Goal: Find specific page/section: Find specific page/section

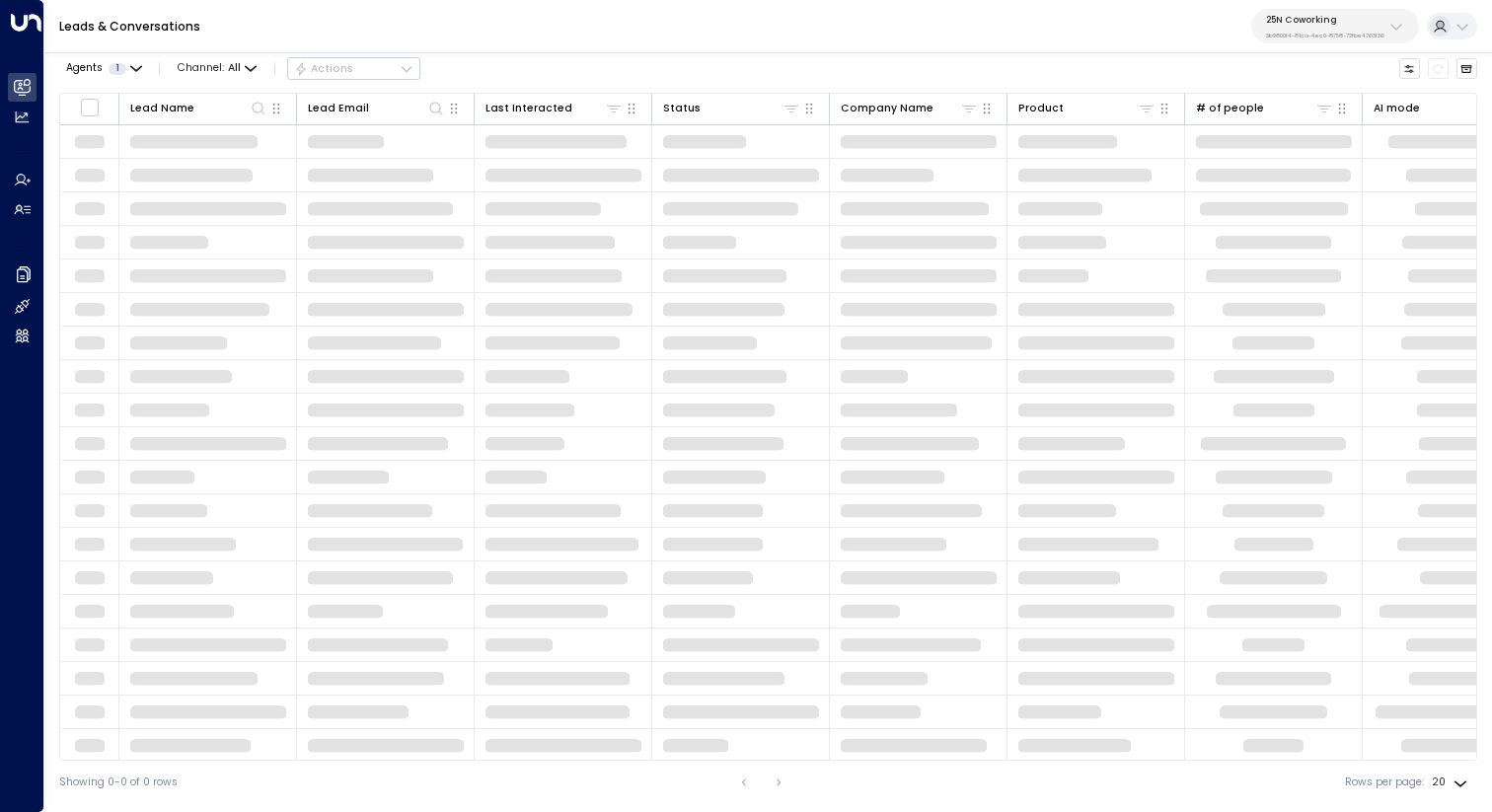
click at [1305, 28] on div "25N Coworking 3b9800f4-81ca-4ec0-8758-72fbe4763f36" at bounding box center [1326, 27] width 119 height 26
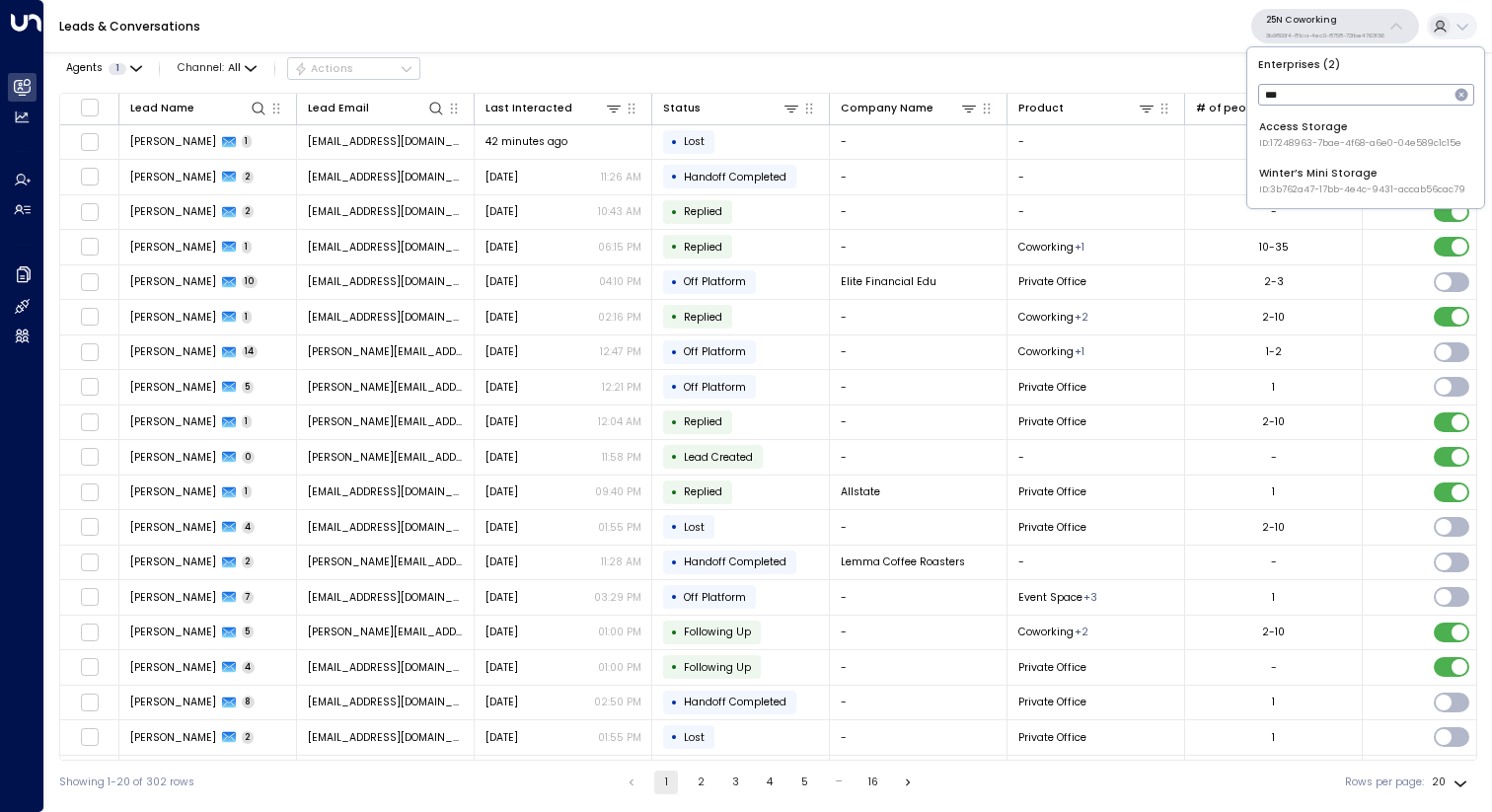
type input "***"
click at [1307, 120] on div "Access Storage ID: 17248963-7bae-4f68-a6e0-04e589c1c15e" at bounding box center [1360, 135] width 202 height 31
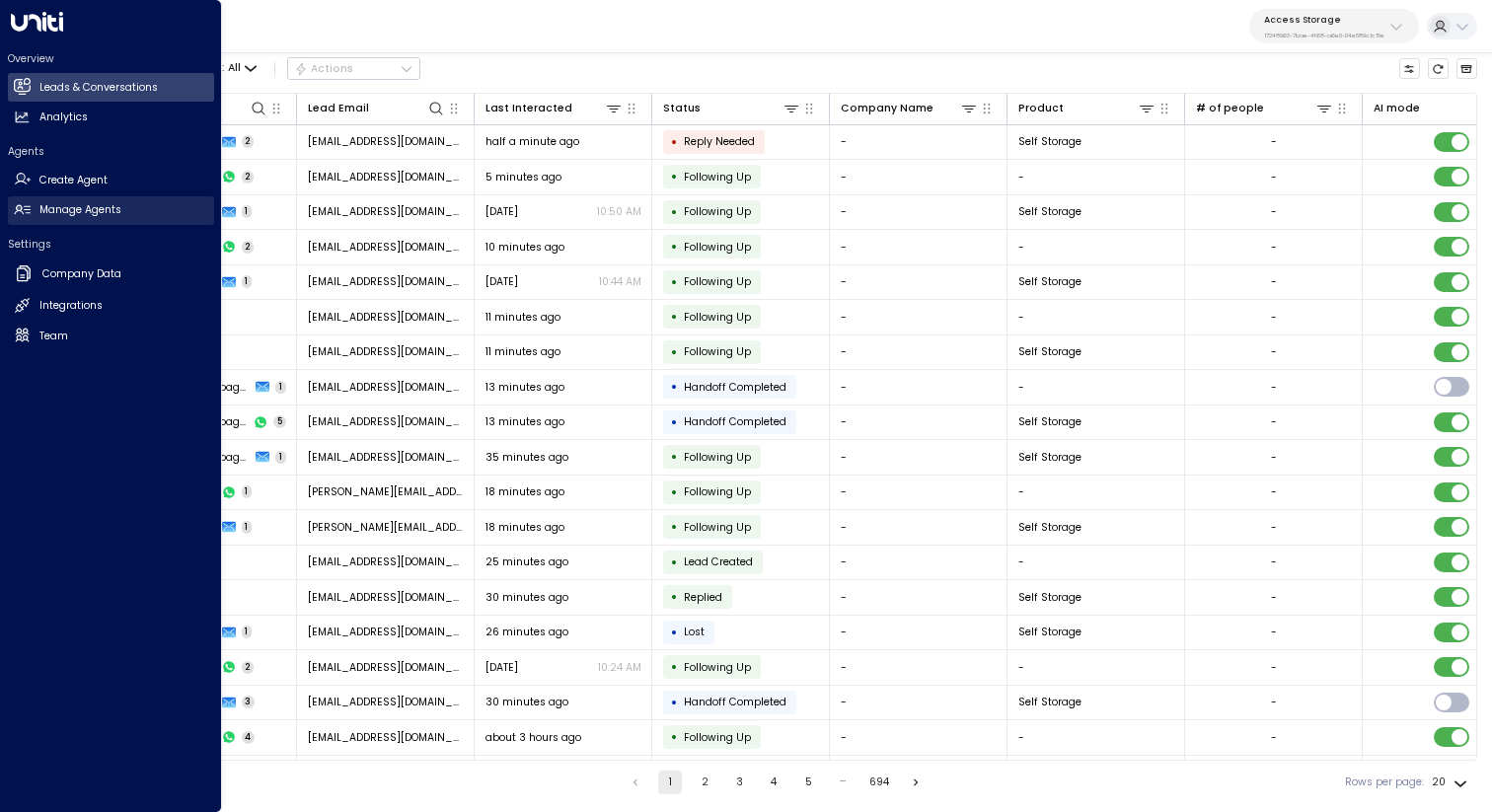
click at [63, 215] on h2 "Manage Agents" at bounding box center [80, 210] width 82 height 16
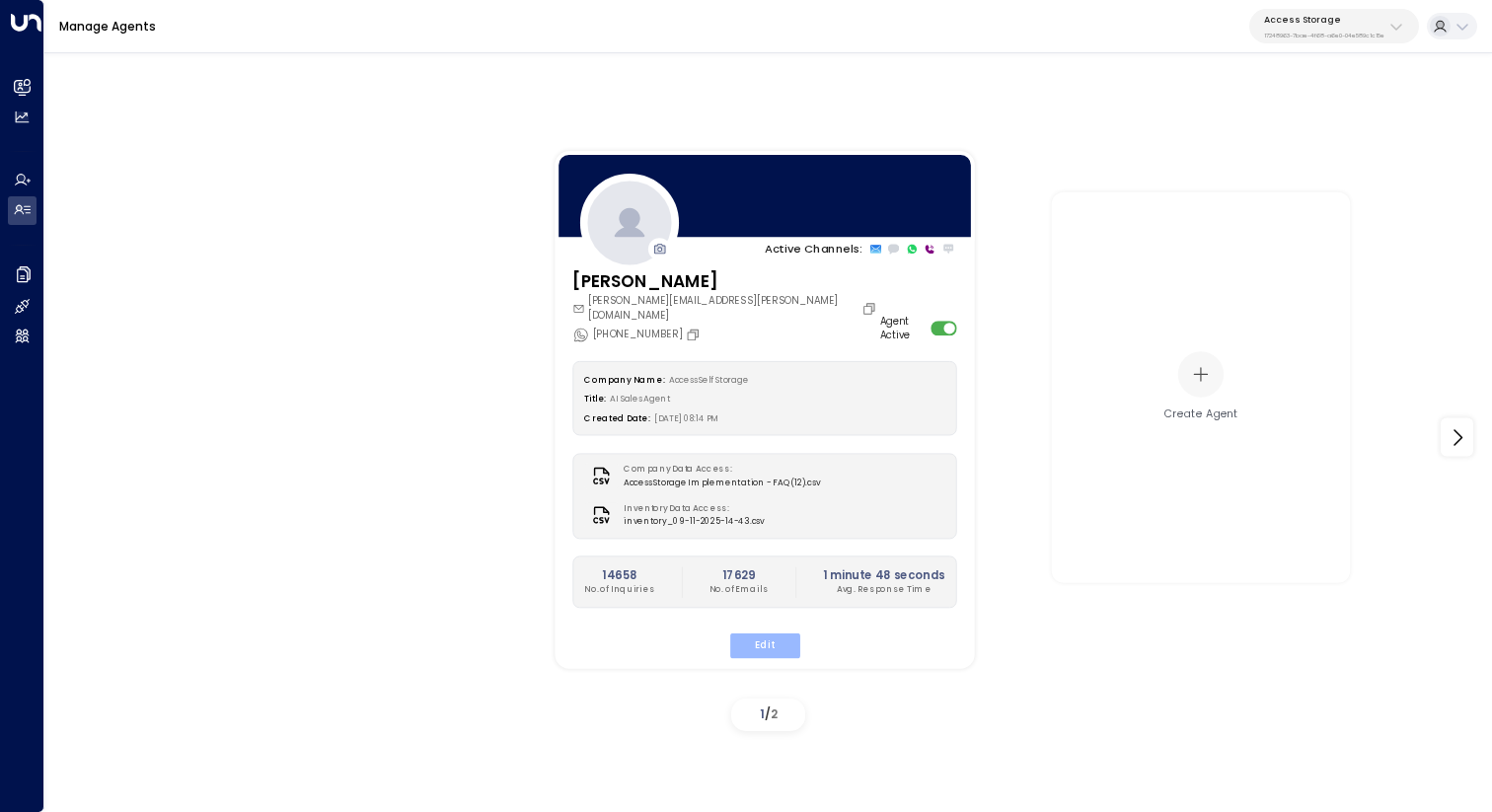
click at [745, 633] on button "Edit" at bounding box center [764, 646] width 70 height 26
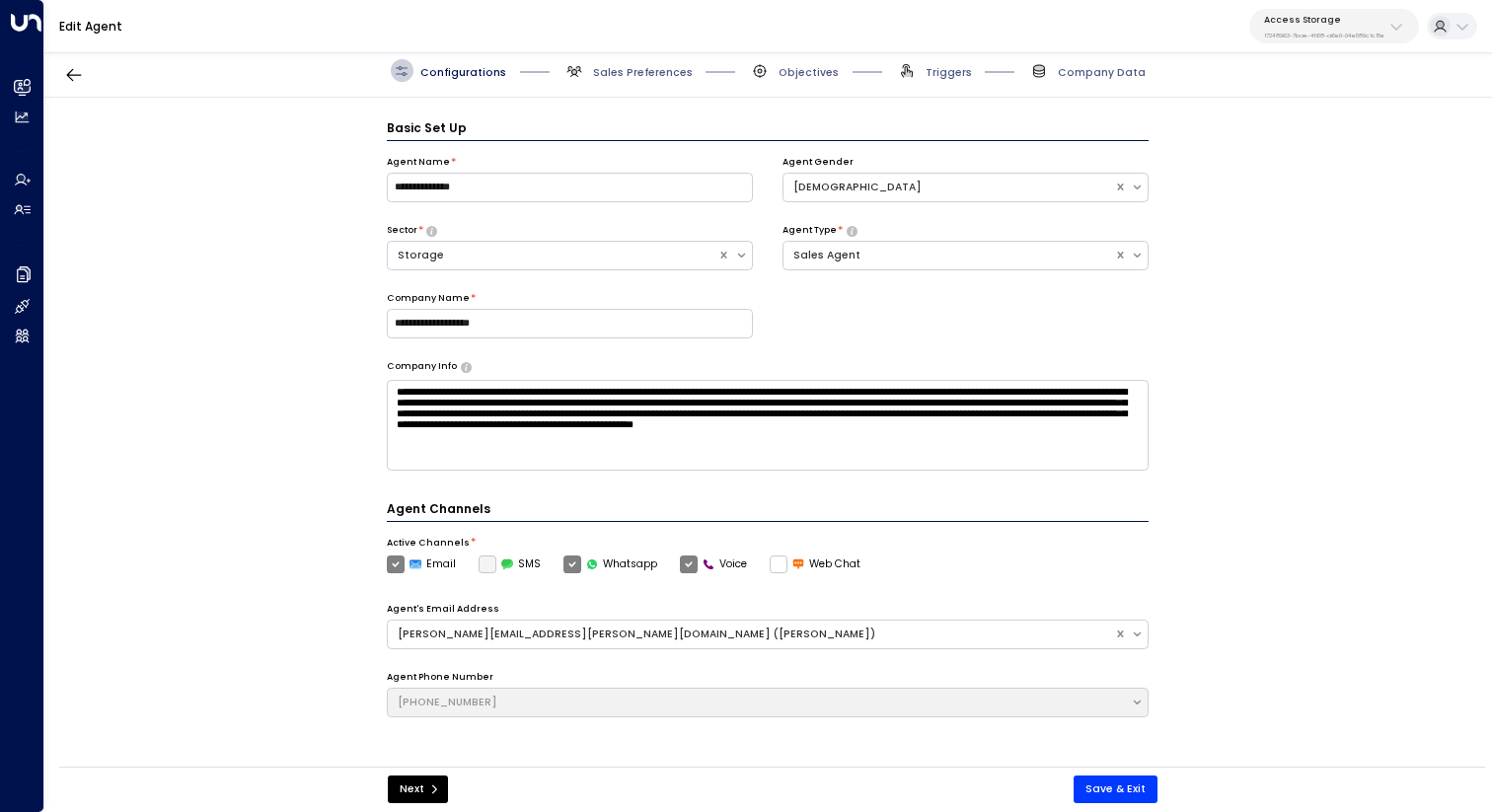
scroll to position [22, 0]
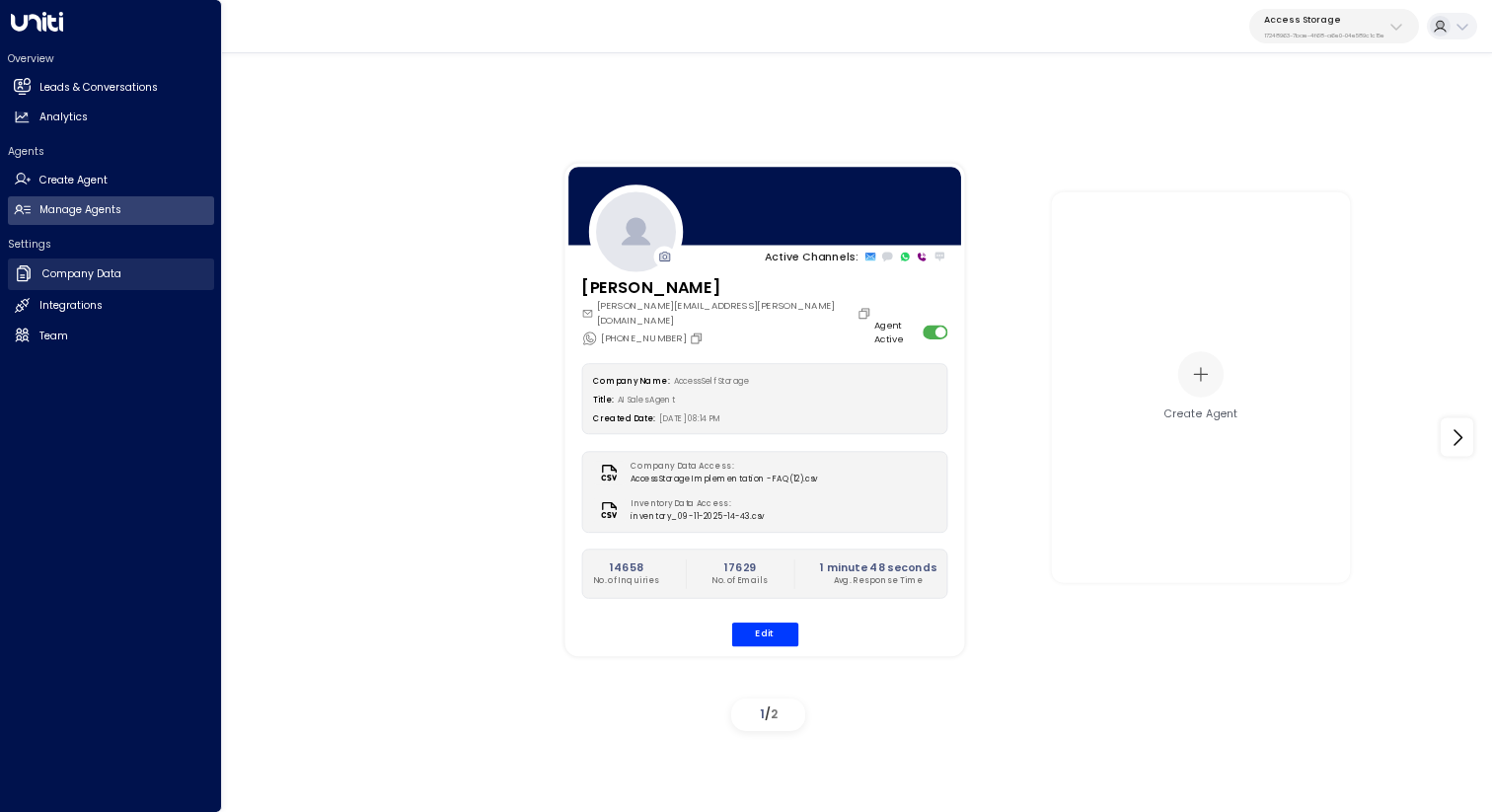
click at [24, 270] on icon at bounding box center [24, 273] width 20 height 20
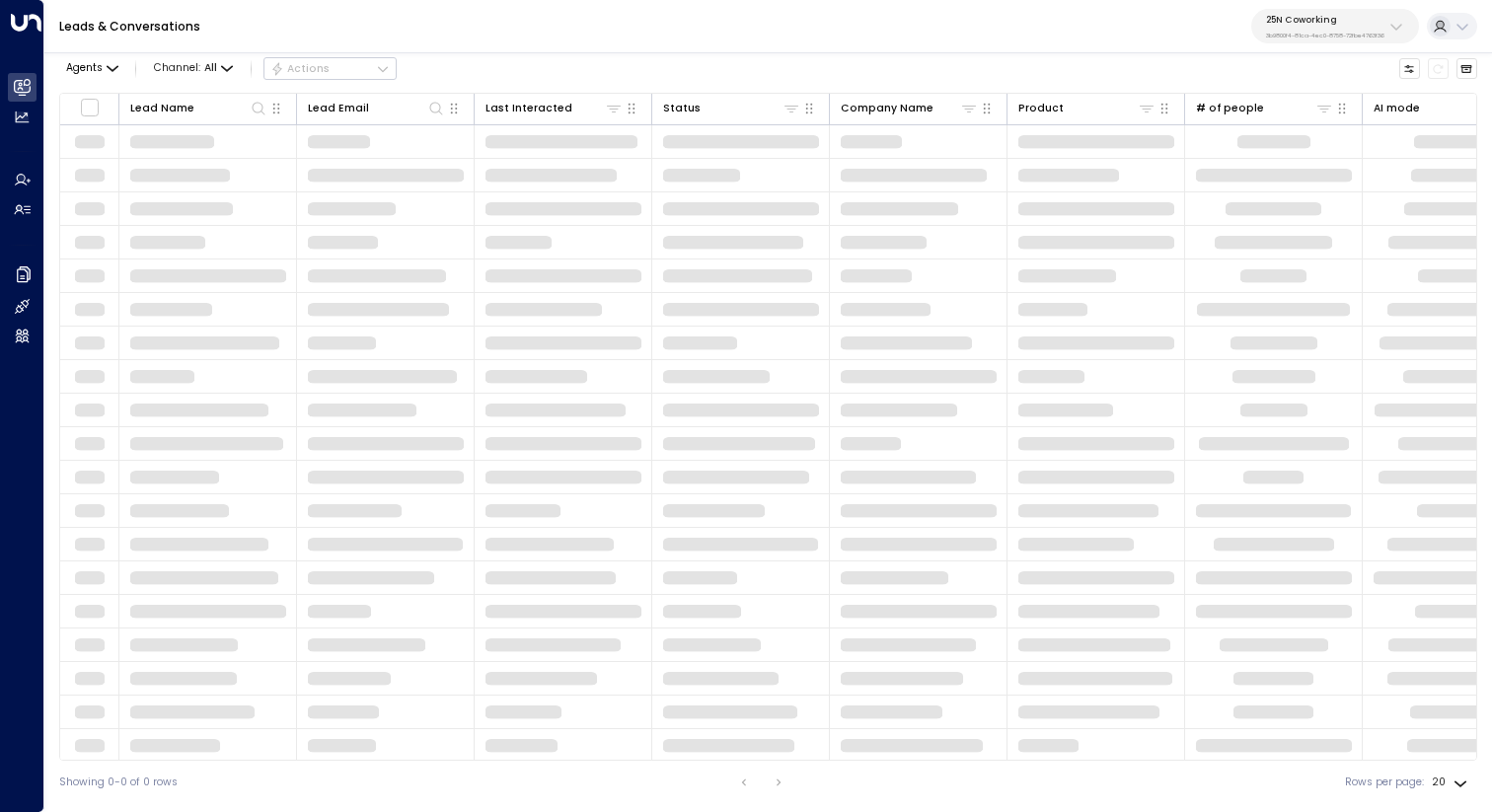
click at [1364, 24] on p "25N Coworking" at bounding box center [1326, 20] width 119 height 12
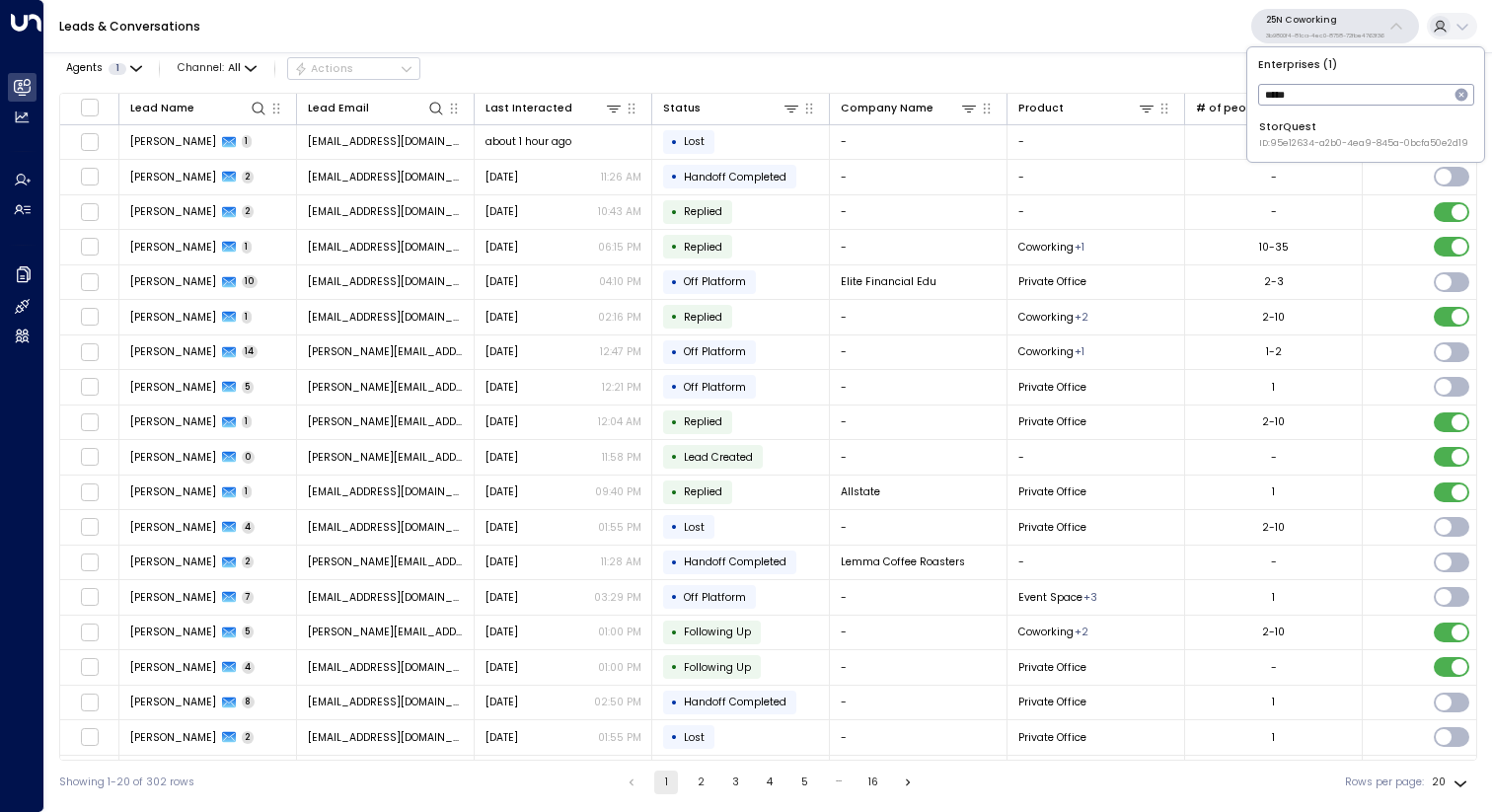
type input "*****"
click at [1345, 121] on div "StorQuest ID: 95e12634-a2b0-4ea9-845a-0bcfa50e2d19" at bounding box center [1363, 135] width 209 height 31
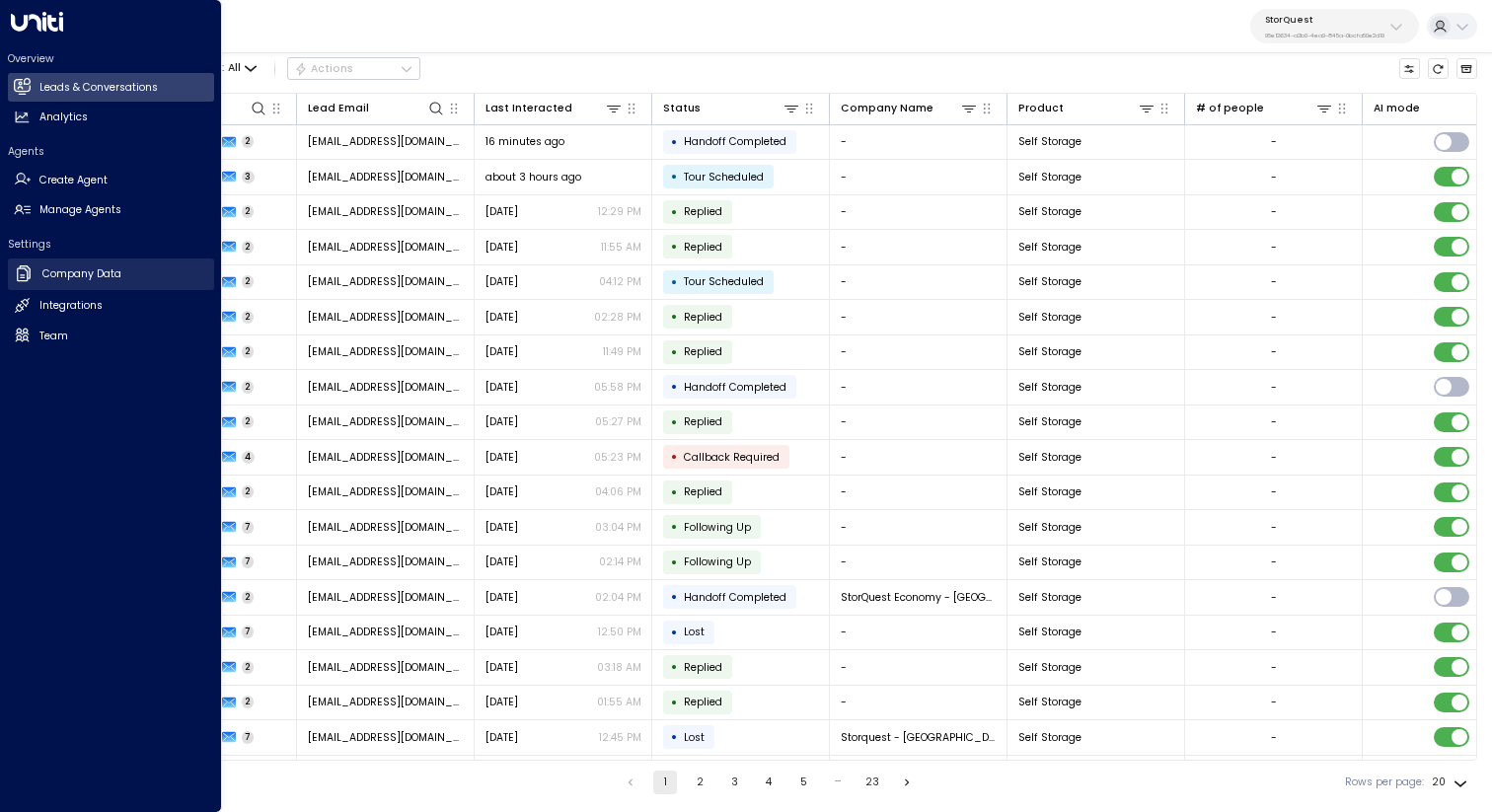
click at [59, 276] on h2 "Company Data" at bounding box center [82, 274] width 79 height 16
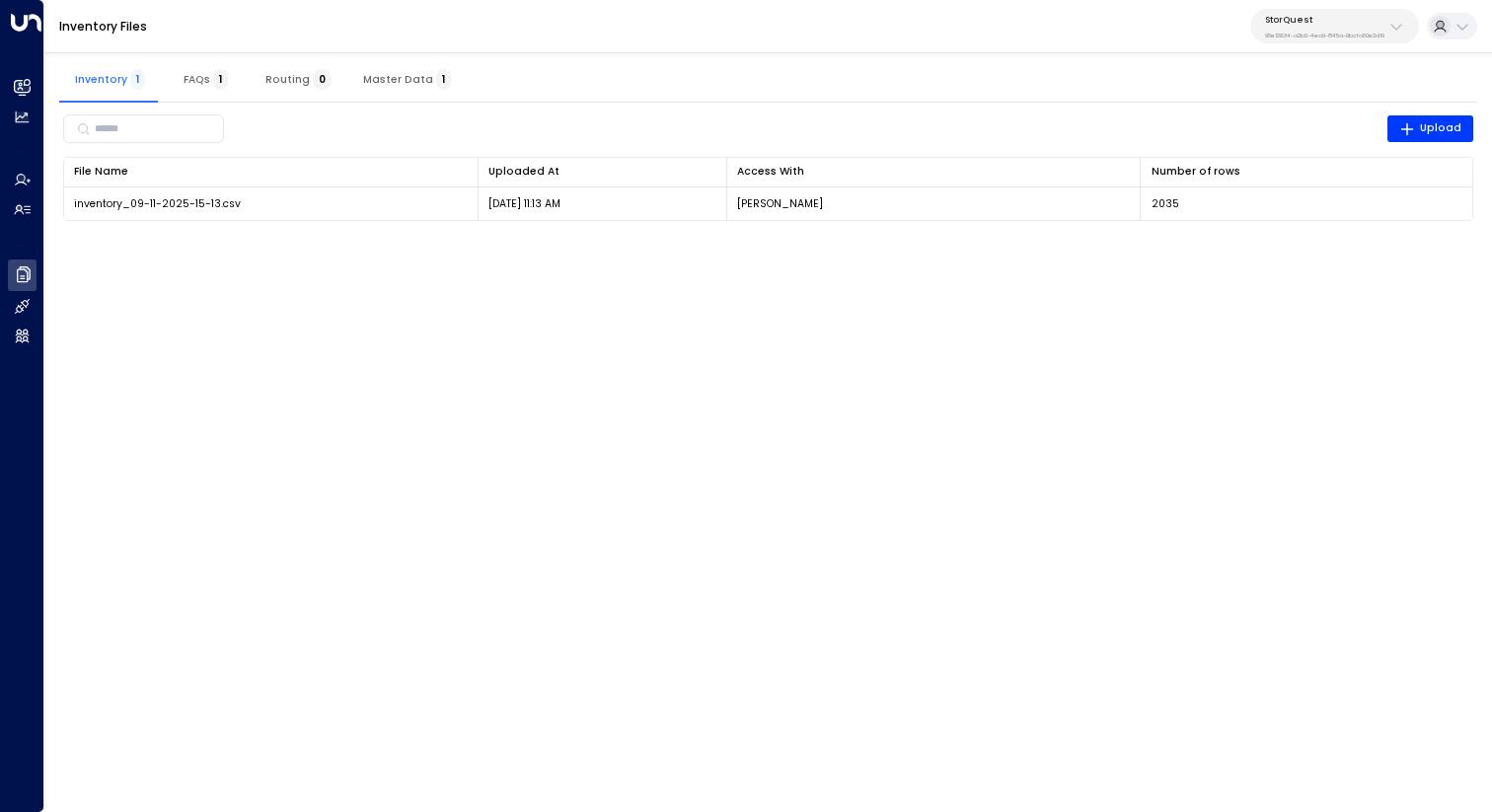
click at [899, 240] on html "Overview Leads & Conversations Leads & Conversations Analytics Analytics Agents…" at bounding box center [746, 120] width 1492 height 240
